Goal: Information Seeking & Learning: Learn about a topic

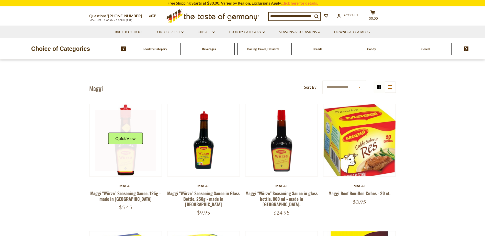
click at [125, 164] on link at bounding box center [125, 140] width 61 height 61
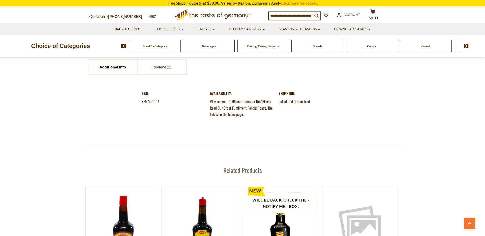
scroll to position [461, 0]
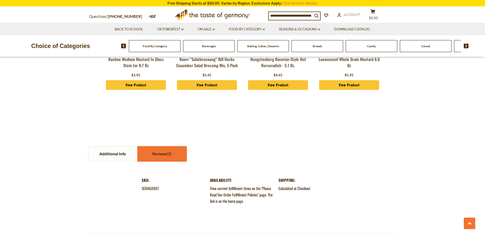
click at [146, 153] on link "Reviews" at bounding box center [162, 154] width 49 height 15
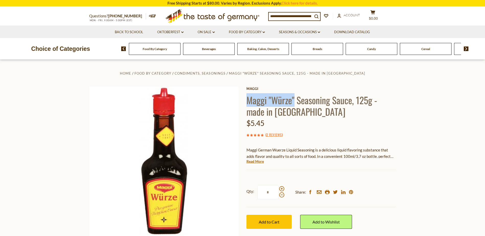
drag, startPoint x: 247, startPoint y: 102, endPoint x: 294, endPoint y: 106, distance: 47.7
click at [294, 106] on h1 "Maggi "Würze" Seasoning Sauce, 125g - made in [GEOGRAPHIC_DATA]" at bounding box center [322, 105] width 150 height 23
copy h1 "Maggi "Würze""
